Goal: Information Seeking & Learning: Learn about a topic

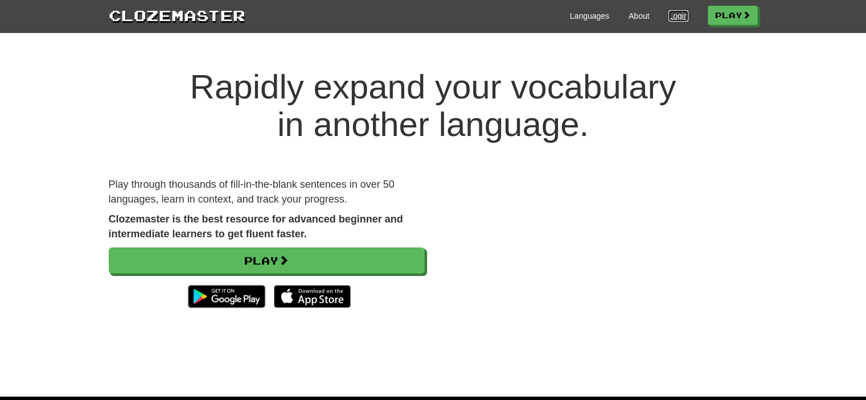
click at [681, 11] on link "Login" at bounding box center [677, 15] width 19 height 11
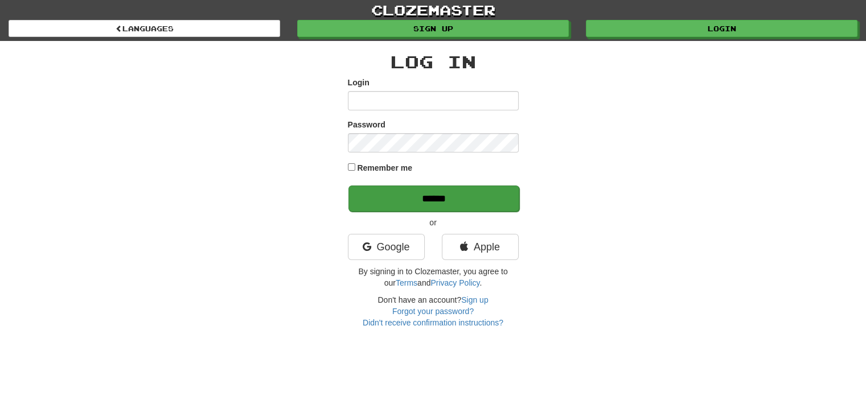
type input "**********"
click at [443, 204] on input "******" at bounding box center [433, 199] width 171 height 26
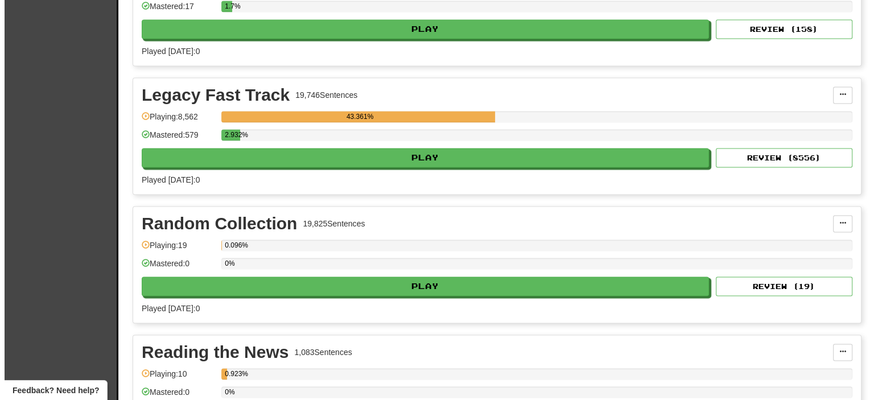
scroll to position [2101, 0]
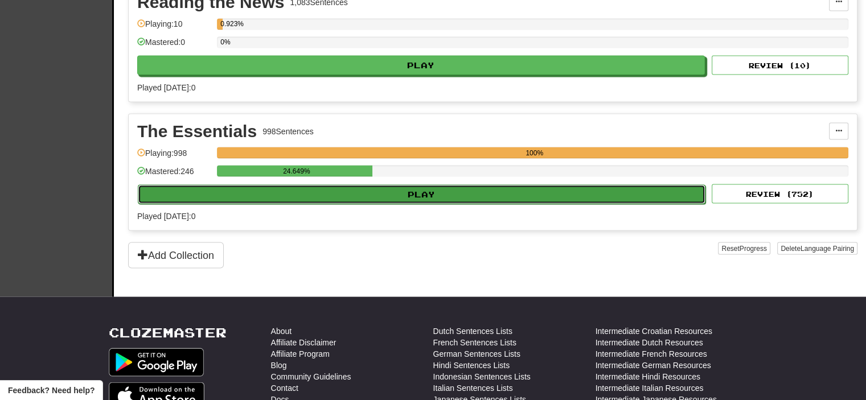
click at [485, 186] on button "Play" at bounding box center [421, 193] width 567 height 19
select select "**"
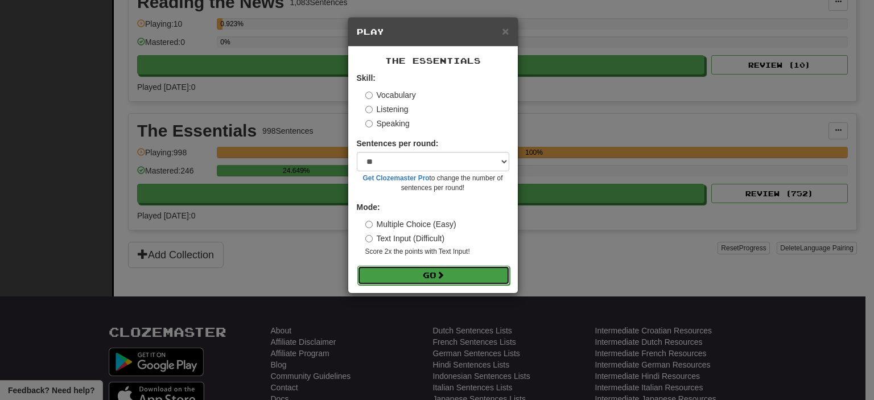
click at [384, 281] on button "Go" at bounding box center [433, 275] width 153 height 19
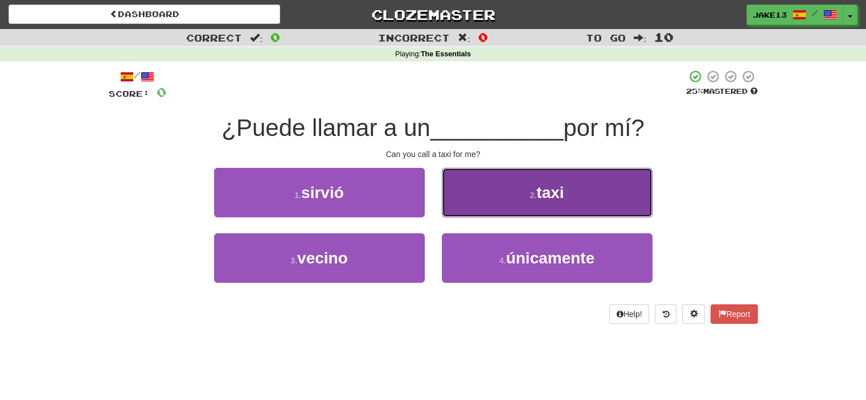
click at [517, 182] on button "2 . taxi" at bounding box center [547, 193] width 211 height 50
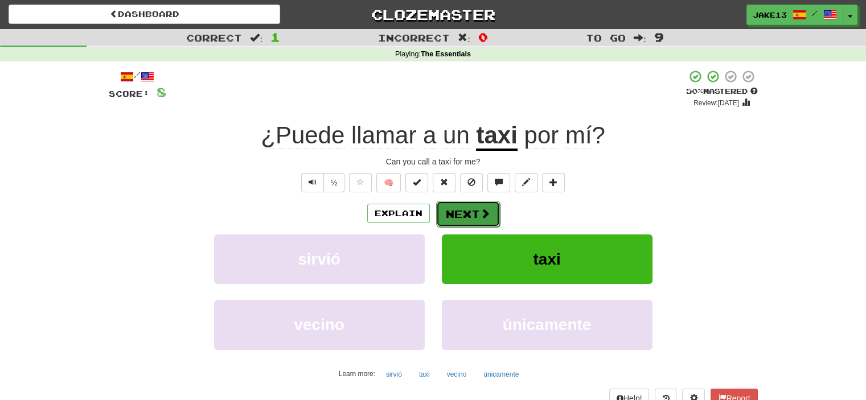
click at [444, 217] on button "Next" at bounding box center [468, 214] width 64 height 26
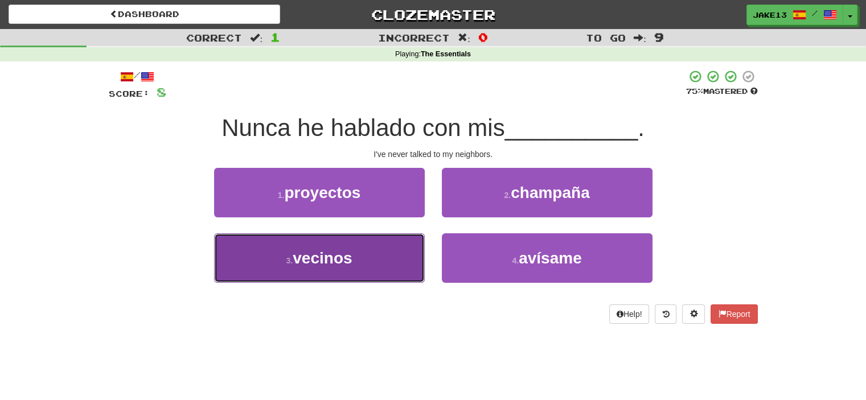
click at [258, 257] on button "3 . vecinos" at bounding box center [319, 258] width 211 height 50
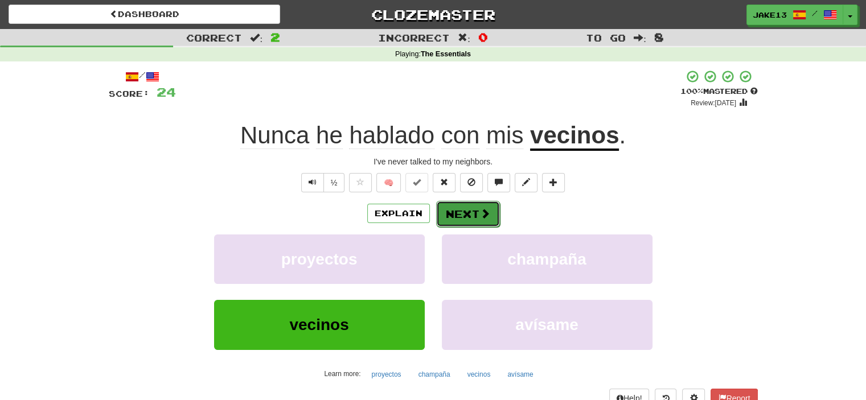
click at [467, 207] on button "Next" at bounding box center [468, 214] width 64 height 26
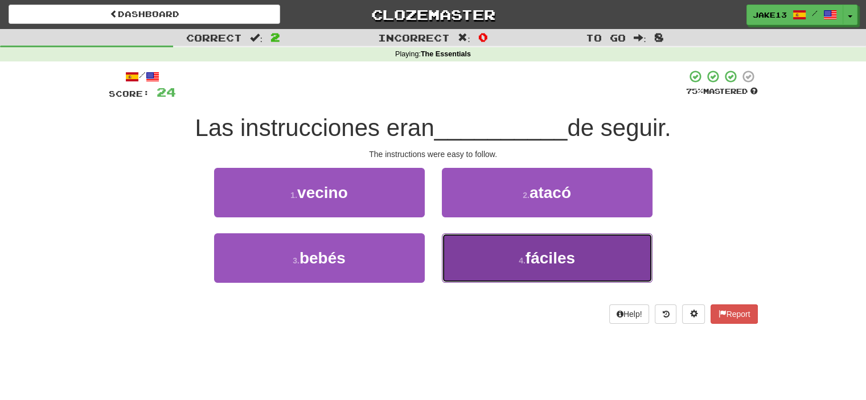
click at [554, 255] on span "fáciles" at bounding box center [550, 258] width 50 height 18
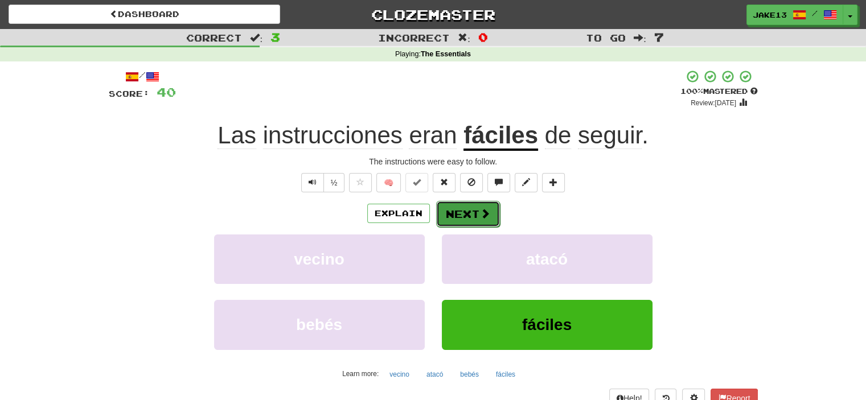
click at [455, 211] on button "Next" at bounding box center [468, 214] width 64 height 26
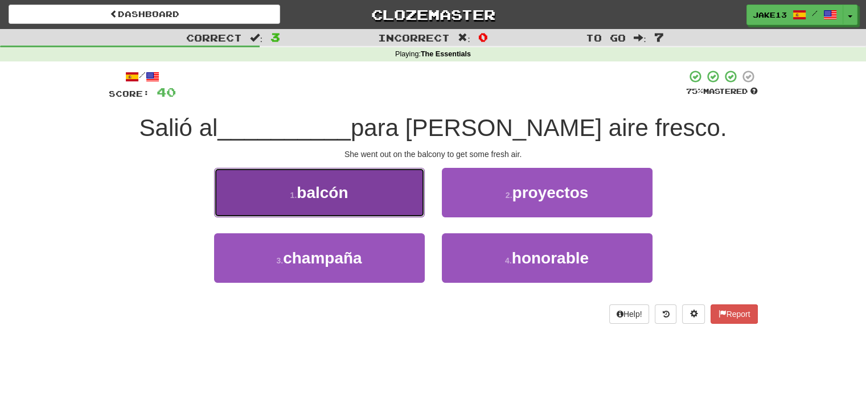
click at [310, 187] on span "balcón" at bounding box center [322, 193] width 51 height 18
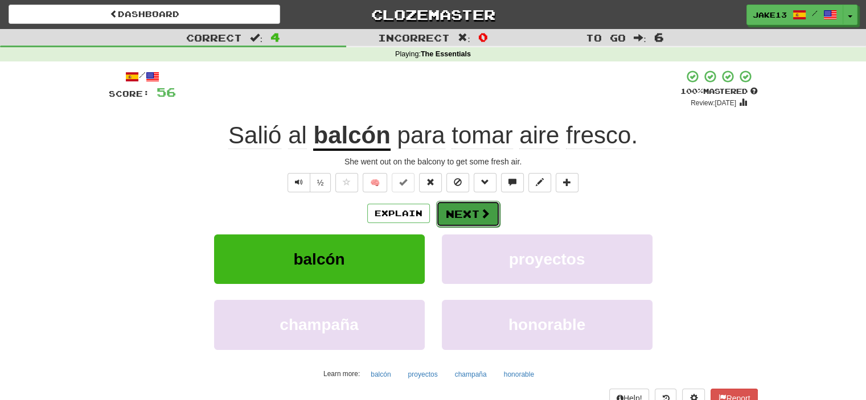
click at [476, 215] on button "Next" at bounding box center [468, 214] width 64 height 26
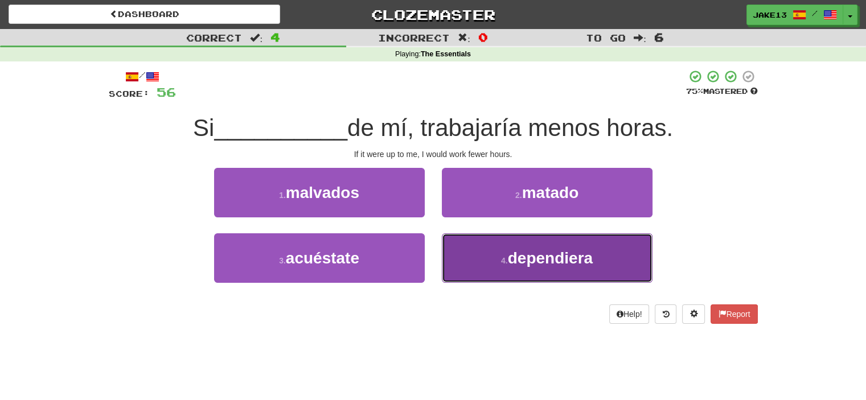
click at [468, 258] on button "4 . dependiera" at bounding box center [547, 258] width 211 height 50
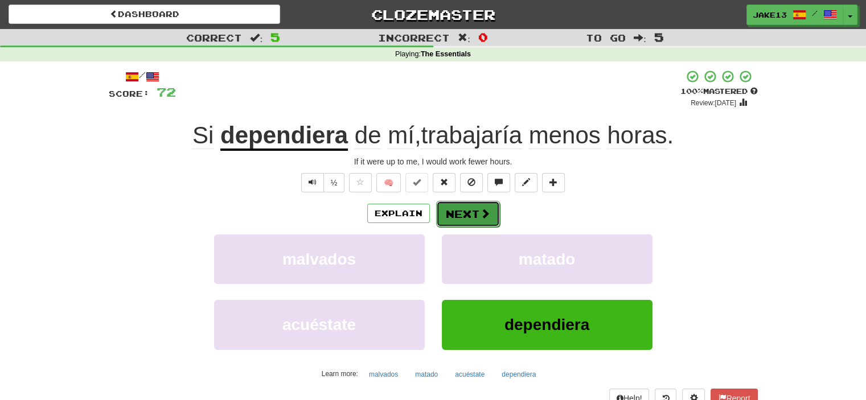
click at [464, 214] on button "Next" at bounding box center [468, 214] width 64 height 26
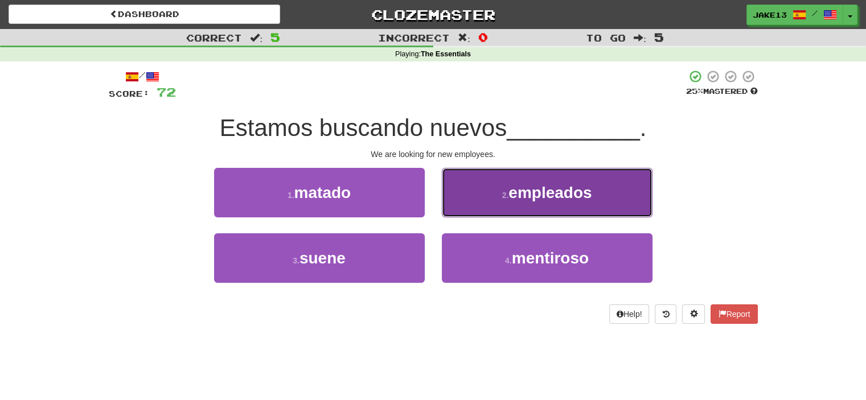
click at [528, 187] on span "empleados" at bounding box center [549, 193] width 83 height 18
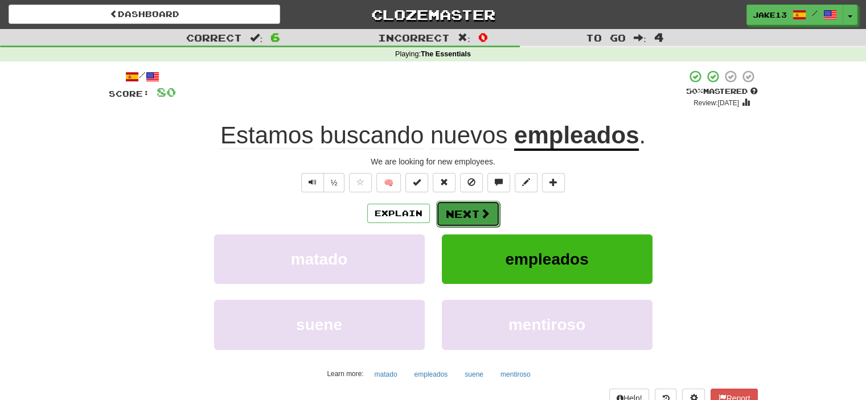
click at [477, 219] on button "Next" at bounding box center [468, 214] width 64 height 26
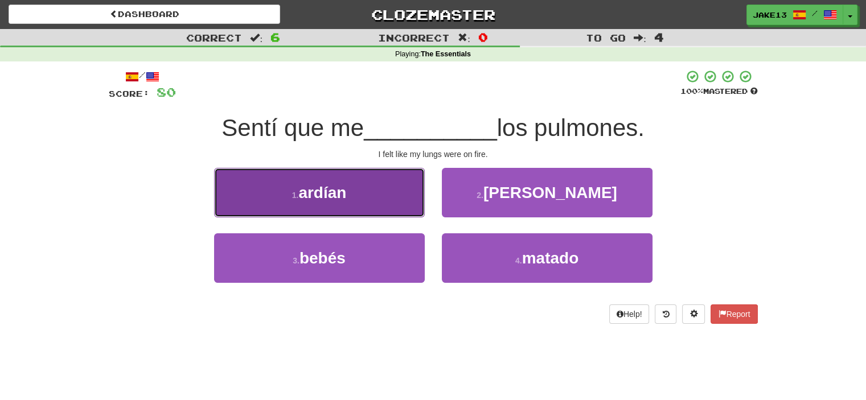
click at [359, 193] on button "1 . ardían" at bounding box center [319, 193] width 211 height 50
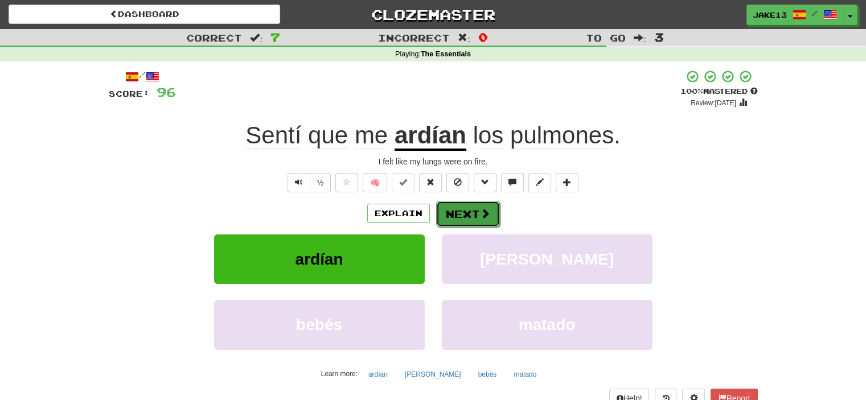
click at [464, 211] on button "Next" at bounding box center [468, 214] width 64 height 26
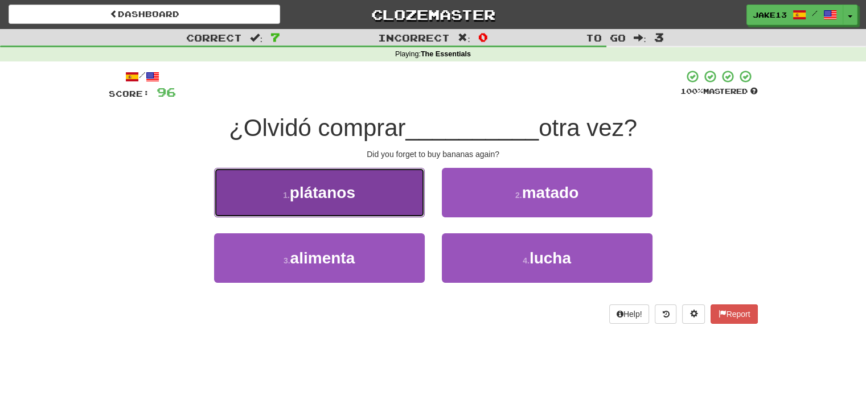
click at [359, 204] on button "1 . plátanos" at bounding box center [319, 193] width 211 height 50
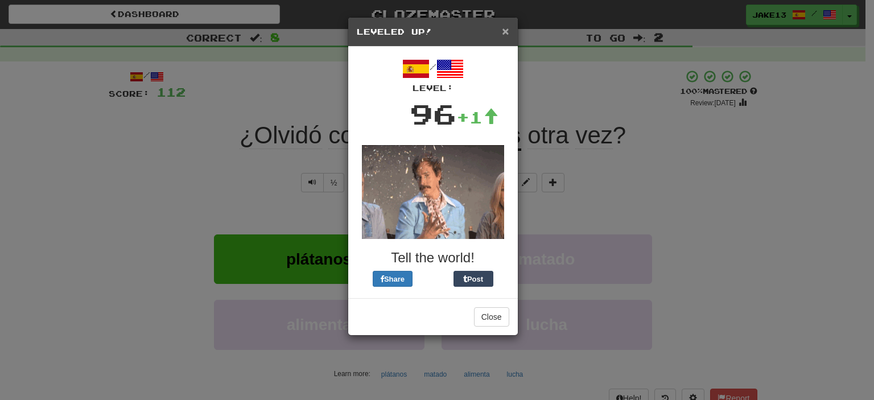
click at [505, 32] on span "×" at bounding box center [505, 30] width 7 height 13
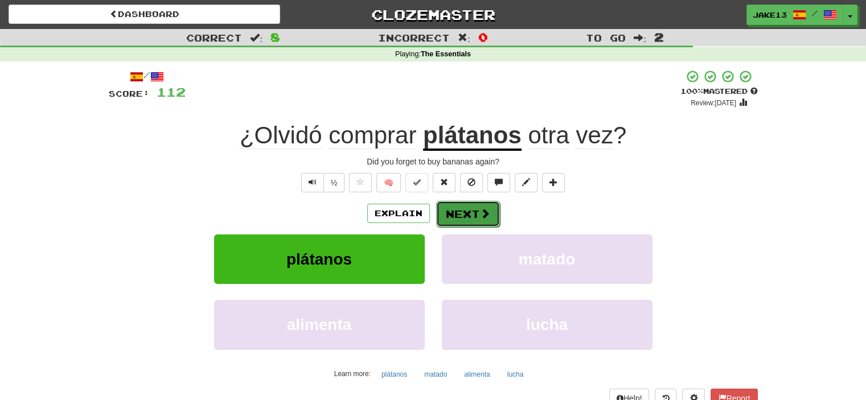
click at [475, 213] on button "Next" at bounding box center [468, 214] width 64 height 26
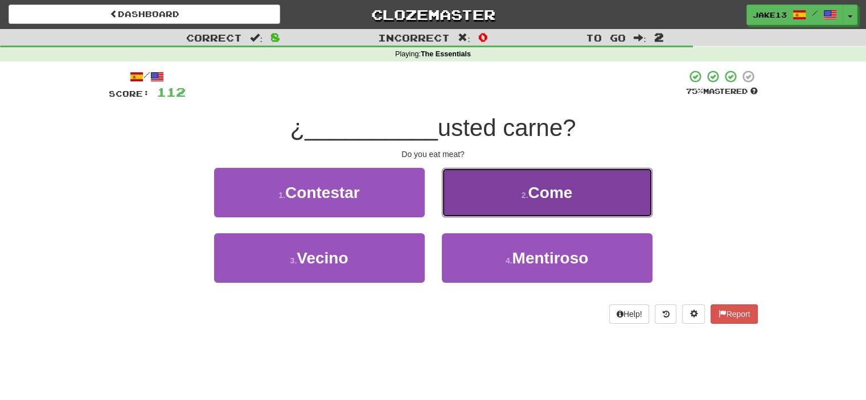
click at [611, 199] on button "2 . Come" at bounding box center [547, 193] width 211 height 50
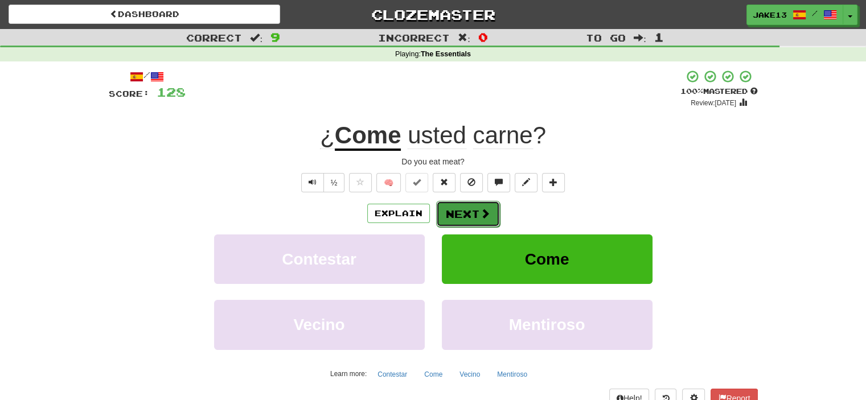
click at [460, 223] on button "Next" at bounding box center [468, 214] width 64 height 26
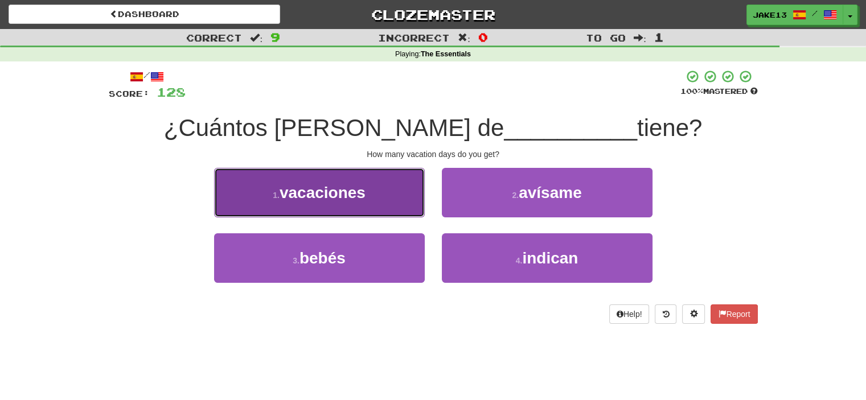
click at [341, 196] on span "vacaciones" at bounding box center [322, 193] width 86 height 18
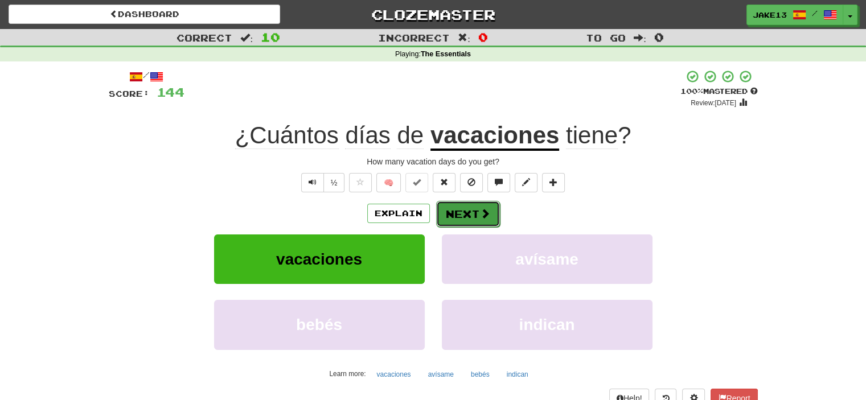
click at [459, 220] on button "Next" at bounding box center [468, 214] width 64 height 26
